Goal: Information Seeking & Learning: Find specific fact

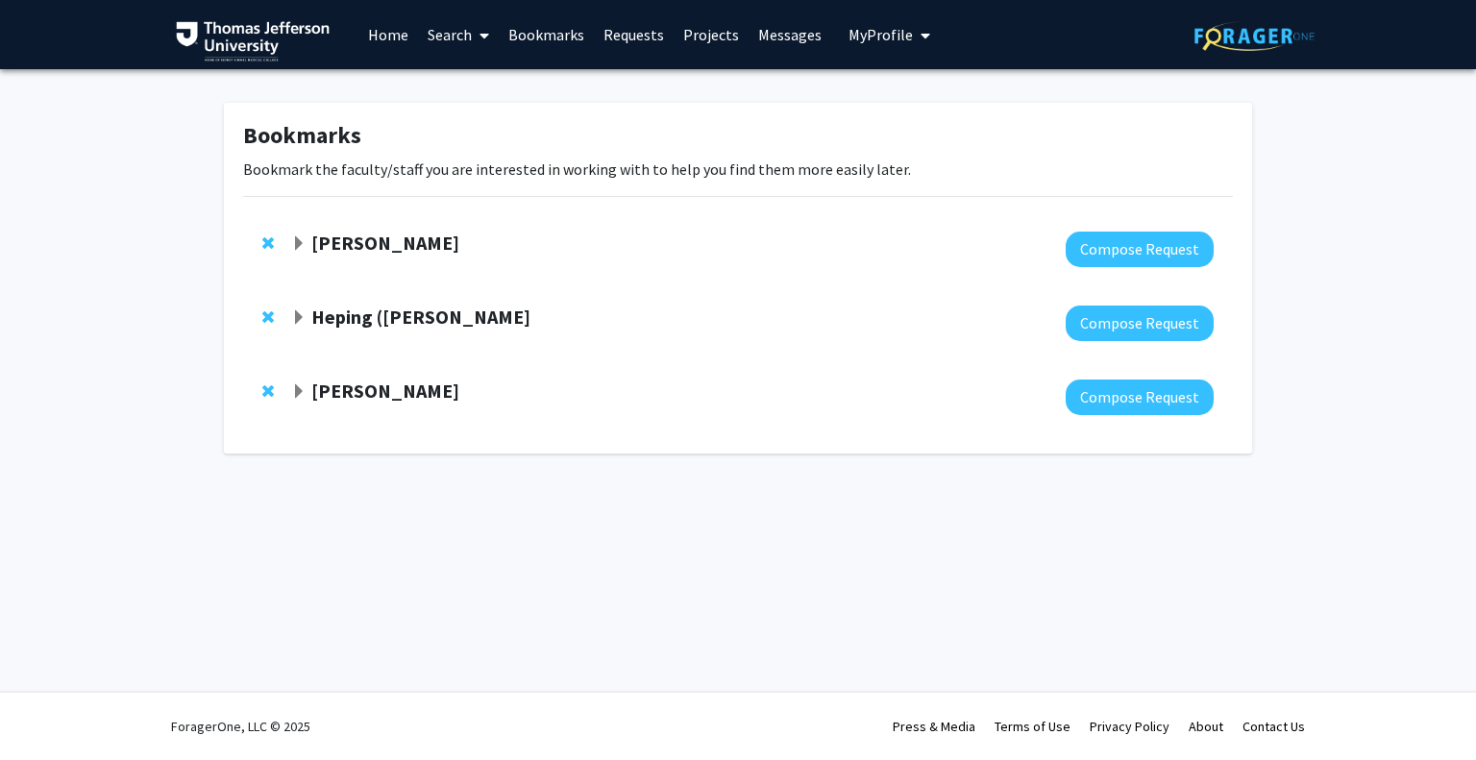
click at [304, 384] on span "Expand Timothy Mosca Bookmark" at bounding box center [298, 391] width 15 height 15
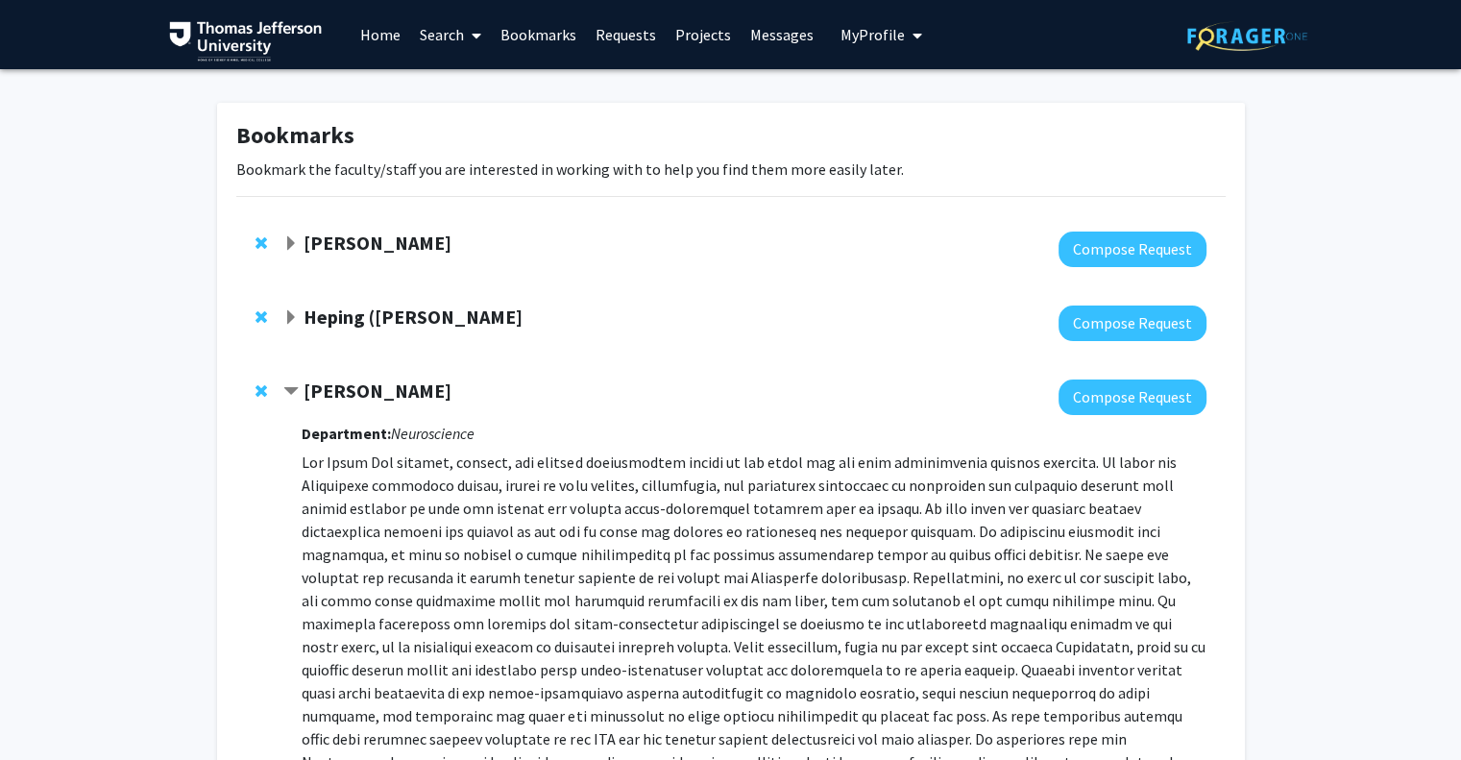
click at [375, 385] on strong "[PERSON_NAME]" at bounding box center [378, 391] width 148 height 24
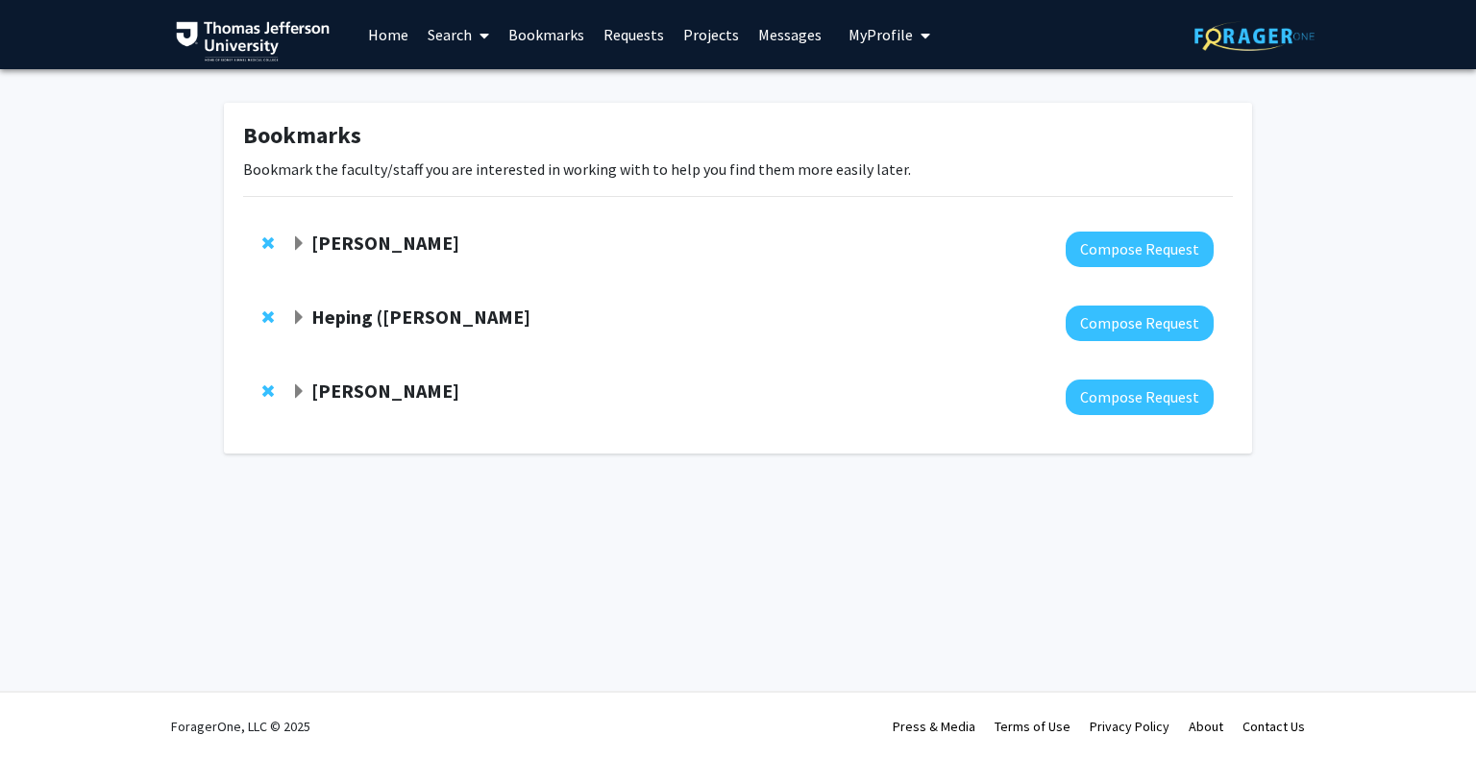
click at [438, 20] on link "Search" at bounding box center [458, 34] width 81 height 67
click at [403, 30] on link "Home" at bounding box center [388, 34] width 60 height 67
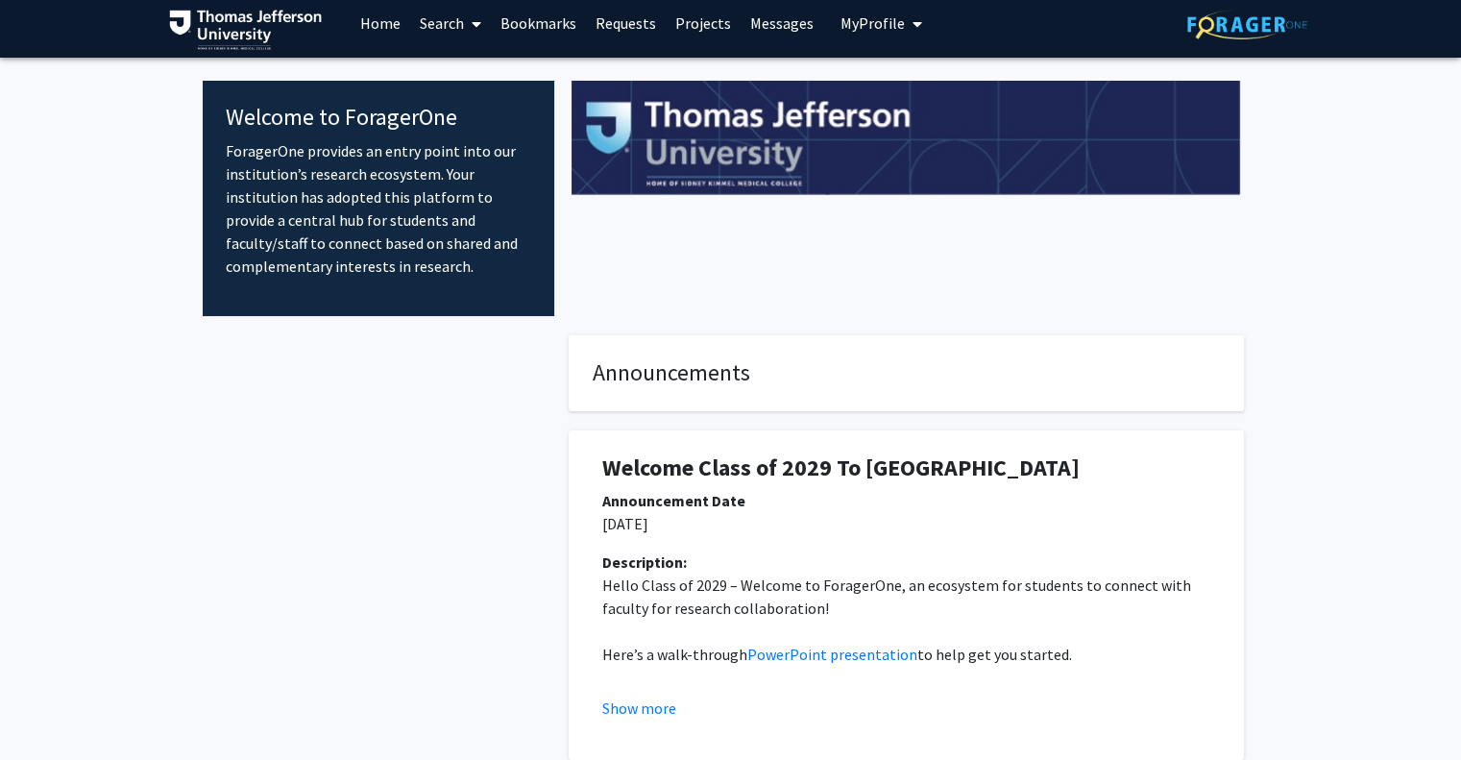
scroll to position [12, 0]
click at [445, 33] on link "Search" at bounding box center [450, 22] width 81 height 67
click at [491, 110] on span "Students" at bounding box center [468, 115] width 117 height 38
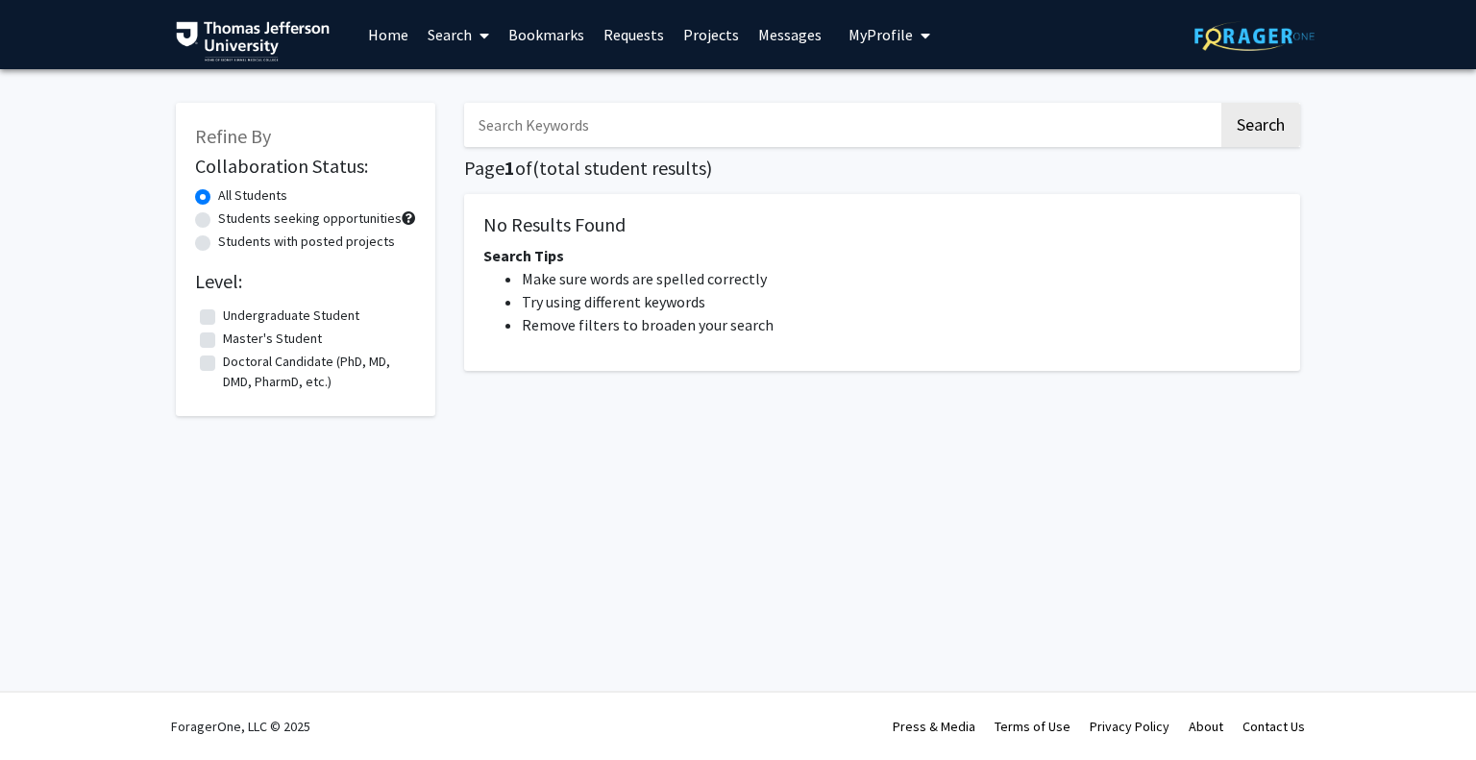
click at [593, 134] on input "Search Keywords" at bounding box center [841, 125] width 754 height 44
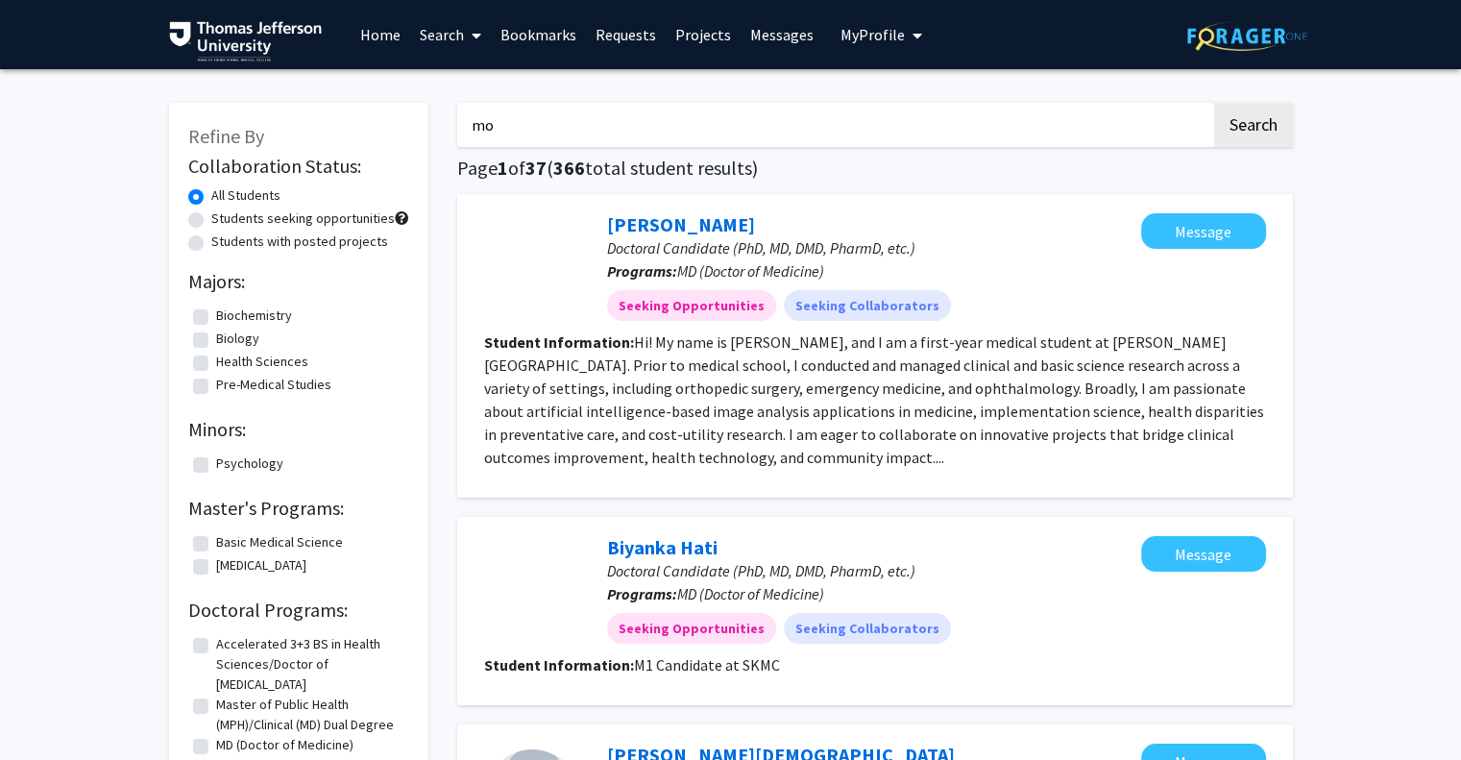
type input "m"
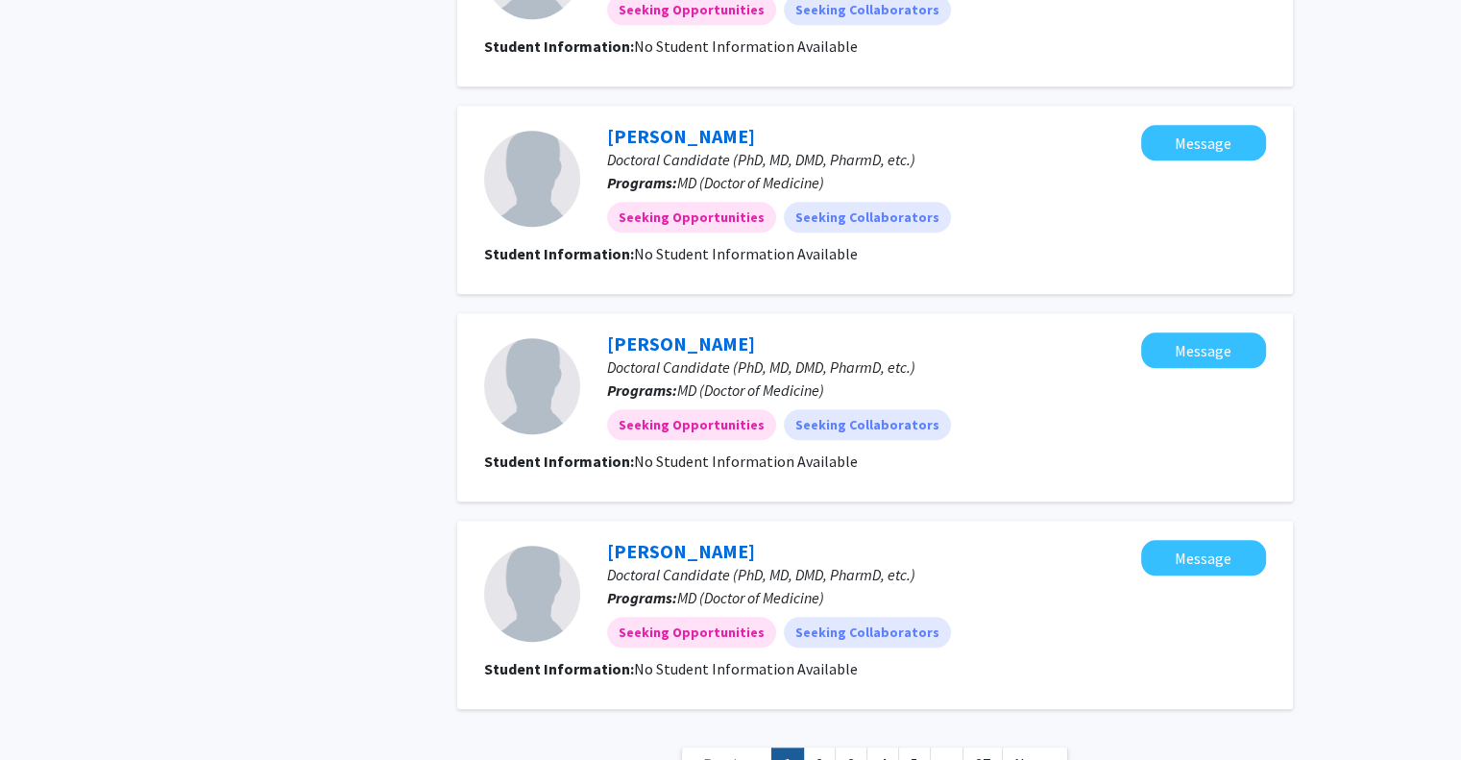
scroll to position [1933, 0]
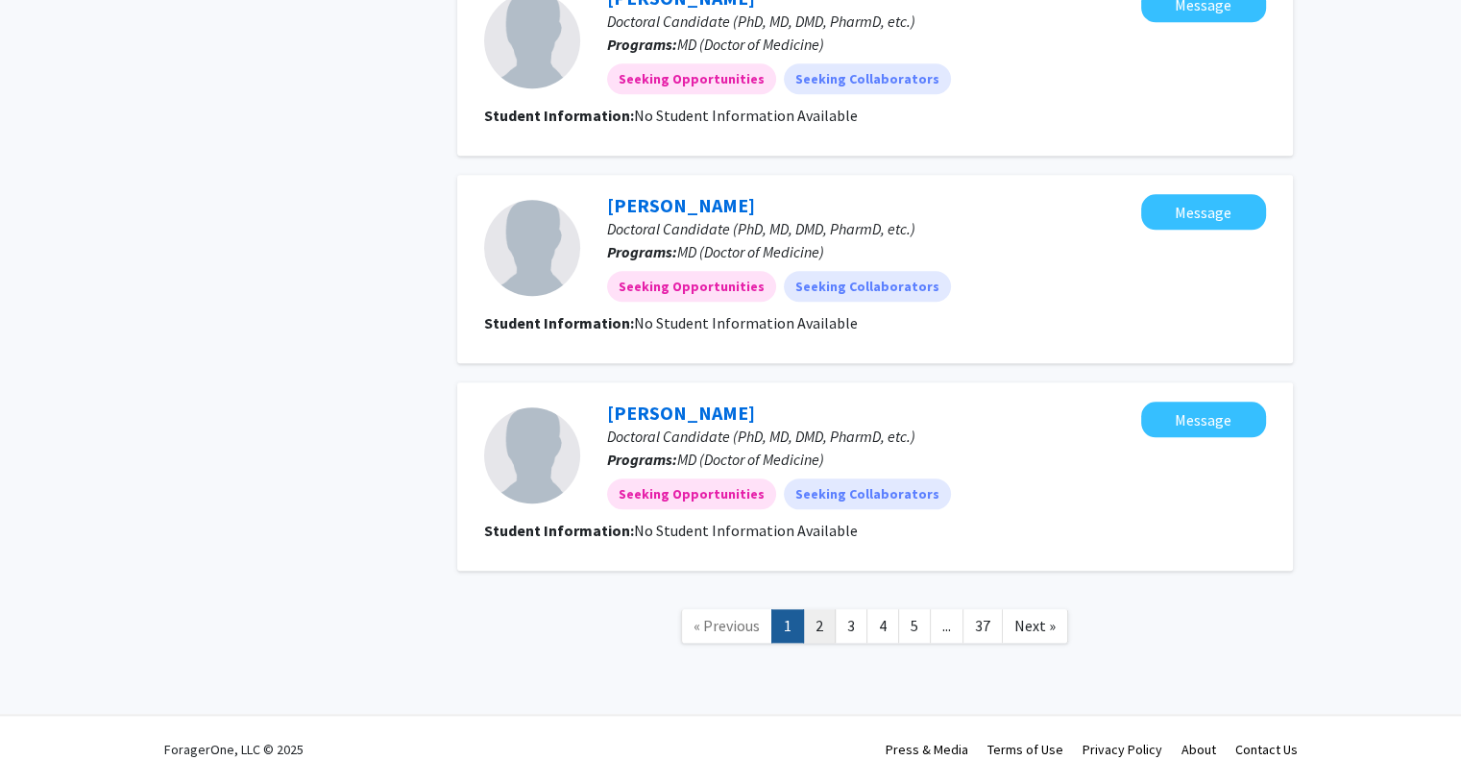
click at [817, 609] on link "2" at bounding box center [819, 626] width 33 height 34
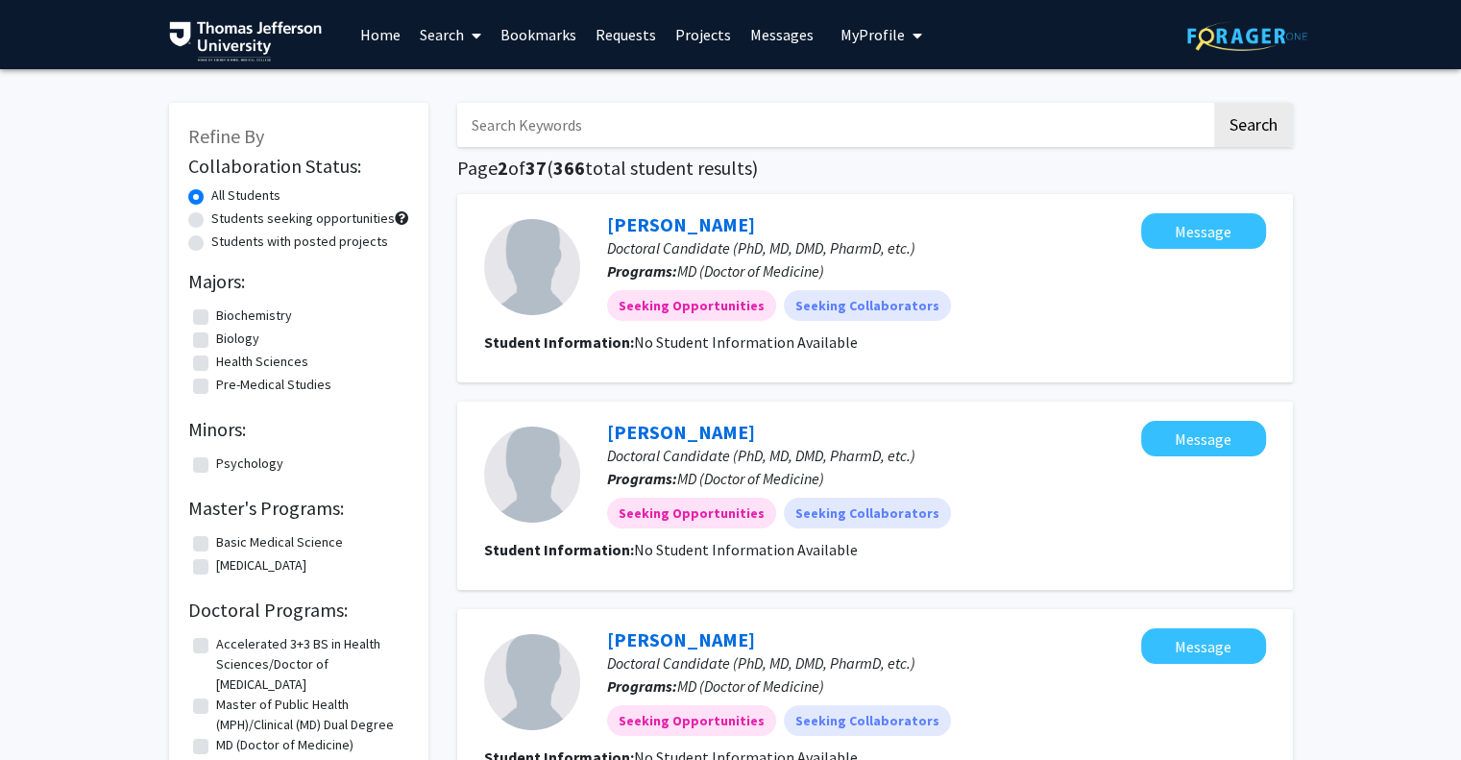
click at [656, 110] on input "Search Keywords" at bounding box center [834, 125] width 754 height 44
type input "[PERSON_NAME]"
click at [1232, 114] on button "Search" at bounding box center [1253, 125] width 79 height 44
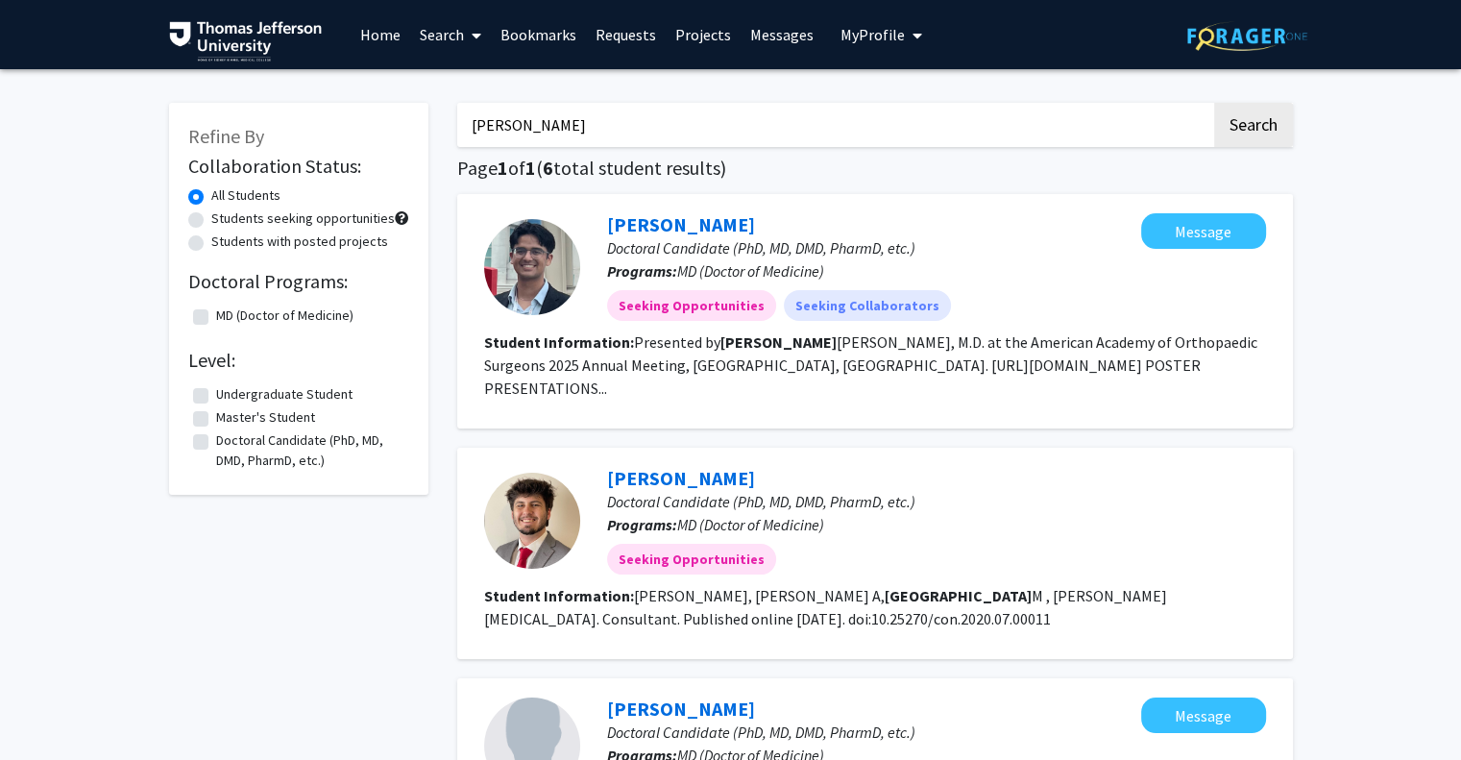
click at [442, 35] on link "Search" at bounding box center [450, 34] width 81 height 67
click at [491, 84] on span "Faculty/Staff" at bounding box center [480, 88] width 141 height 38
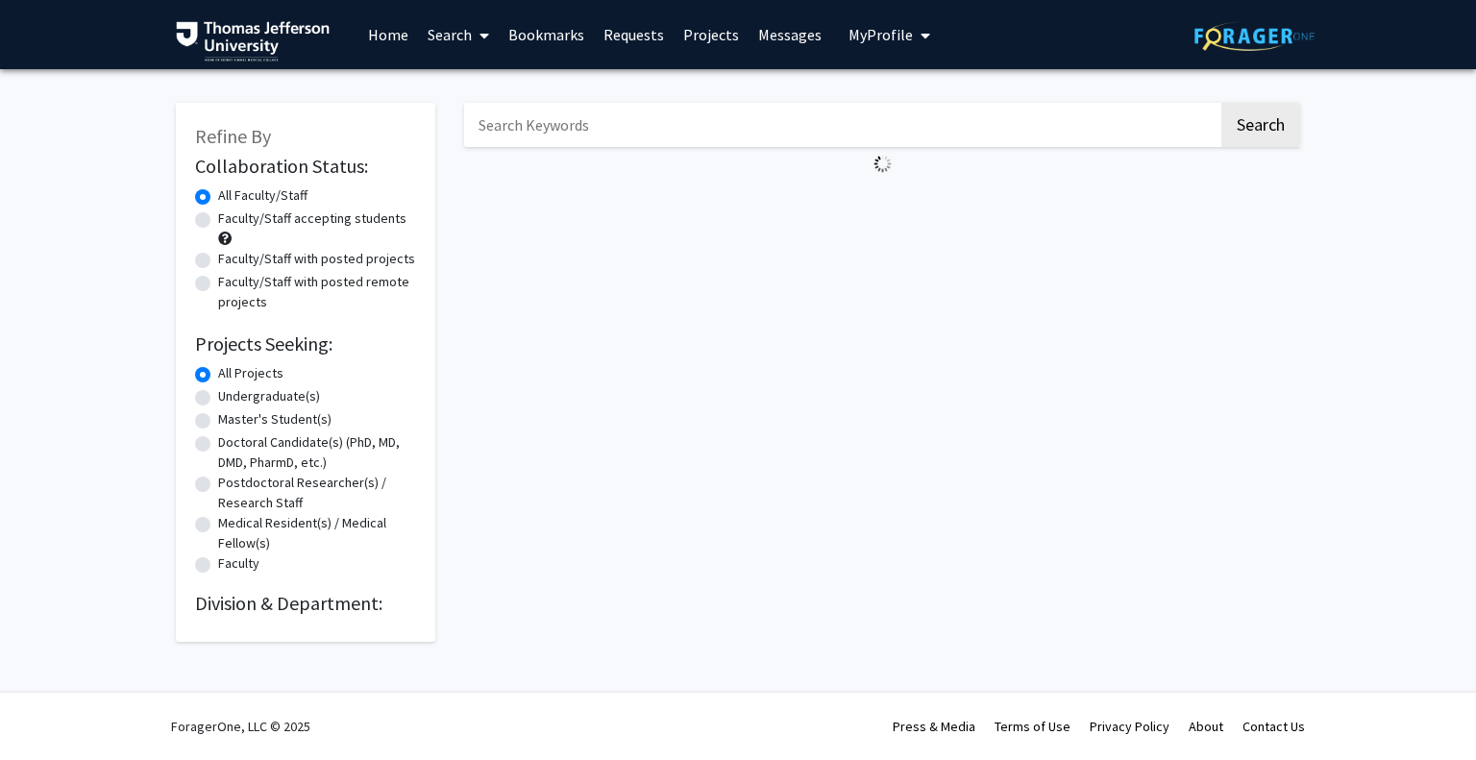
click at [659, 128] on input "Search Keywords" at bounding box center [841, 125] width 754 height 44
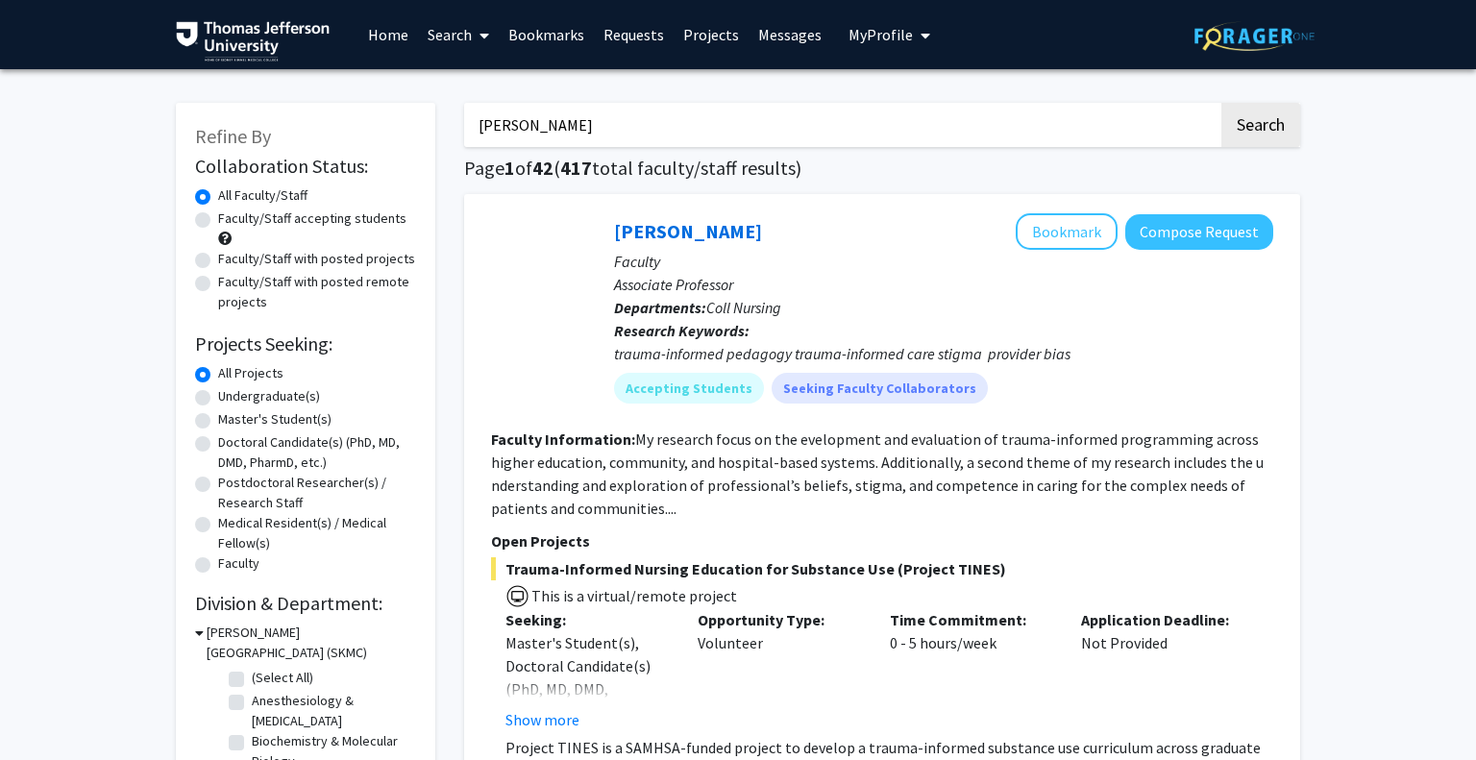
click at [1221, 103] on button "Search" at bounding box center [1260, 125] width 79 height 44
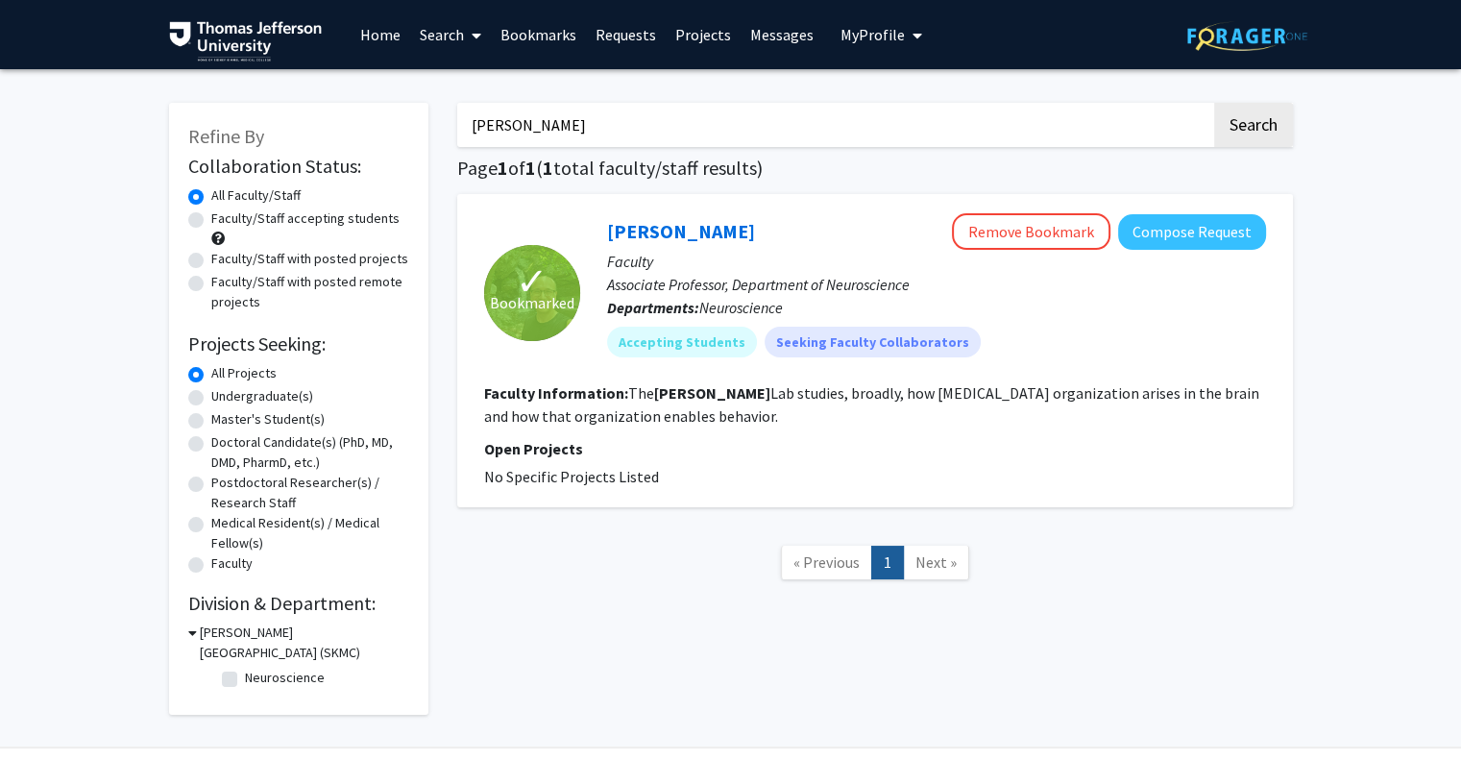
click at [615, 120] on input "[PERSON_NAME]" at bounding box center [834, 125] width 754 height 44
type input "[PERSON_NAME]"
click at [1214, 103] on button "Search" at bounding box center [1253, 125] width 79 height 44
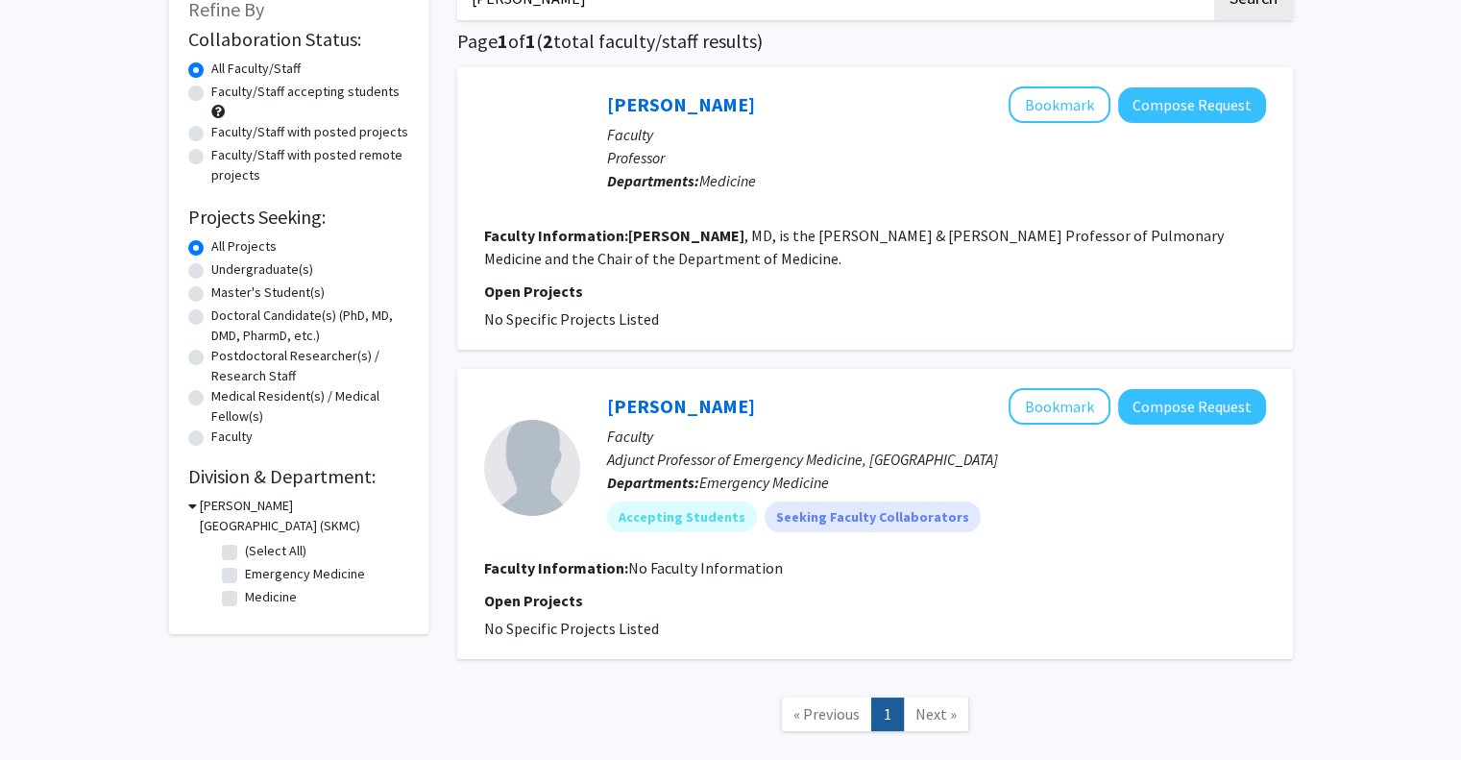
scroll to position [130, 0]
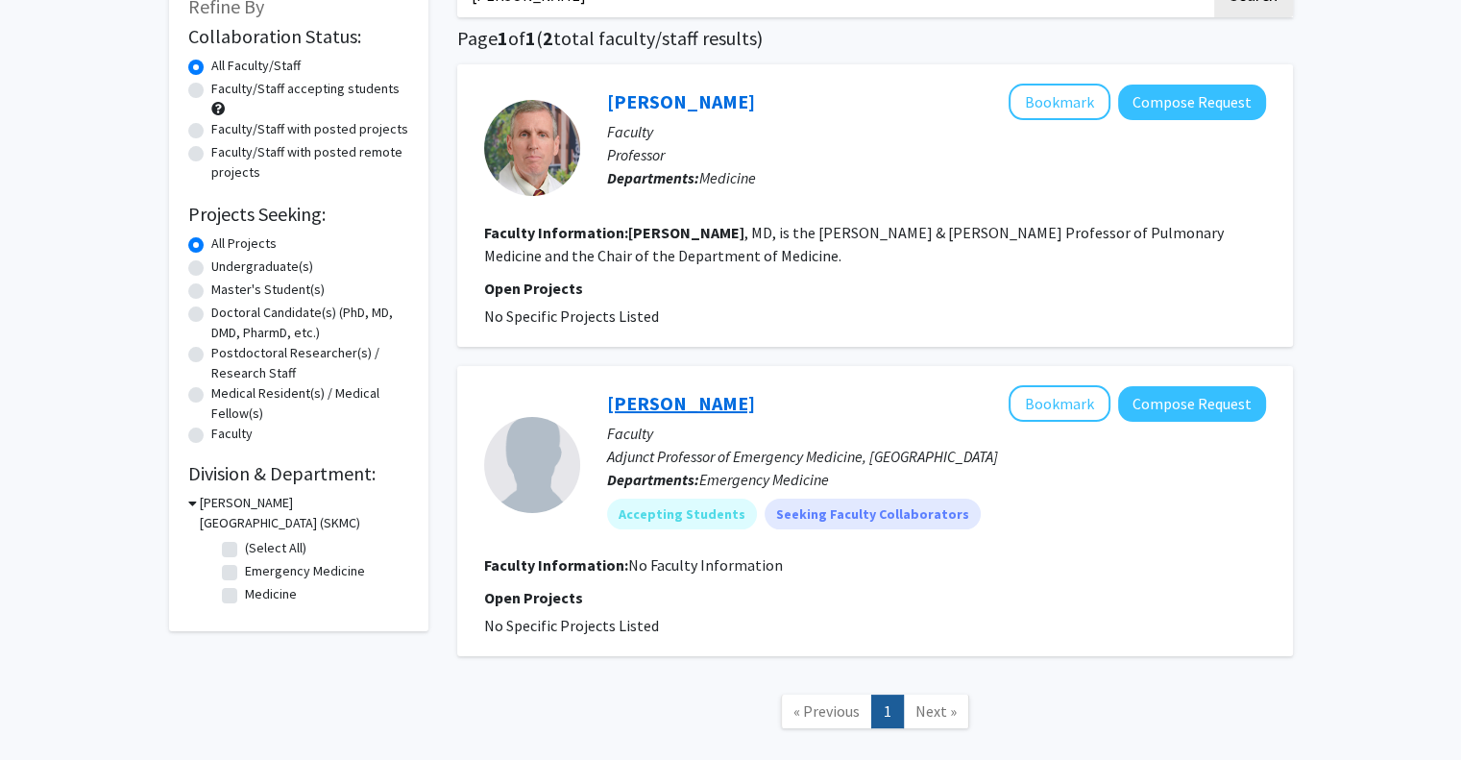
click at [671, 401] on link "[PERSON_NAME]" at bounding box center [681, 403] width 148 height 24
